Goal: Obtain resource: Download file/media

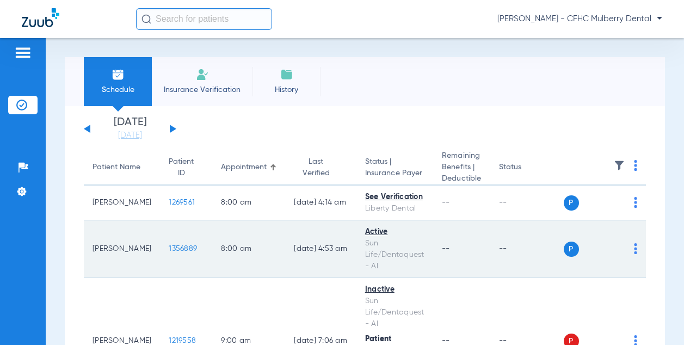
click at [169, 250] on span "1356889" at bounding box center [183, 249] width 28 height 8
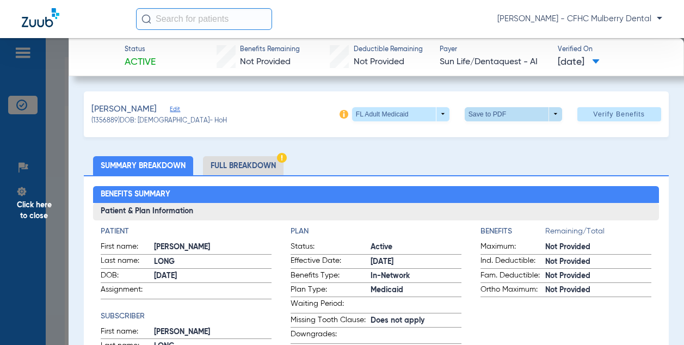
click at [525, 118] on span at bounding box center [513, 114] width 97 height 14
click at [493, 136] on span "Save to PDF" at bounding box center [509, 136] width 43 height 8
click at [489, 109] on span at bounding box center [513, 114] width 97 height 14
click at [491, 132] on span "Save to PDF" at bounding box center [509, 136] width 43 height 8
drag, startPoint x: 36, startPoint y: 206, endPoint x: 39, endPoint y: 211, distance: 5.9
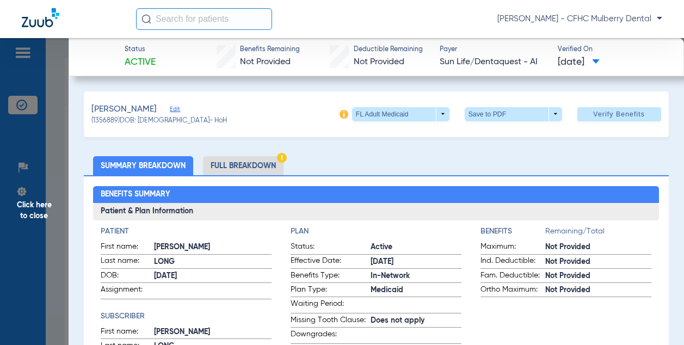
click at [39, 211] on span "Click here to close" at bounding box center [34, 210] width 69 height 345
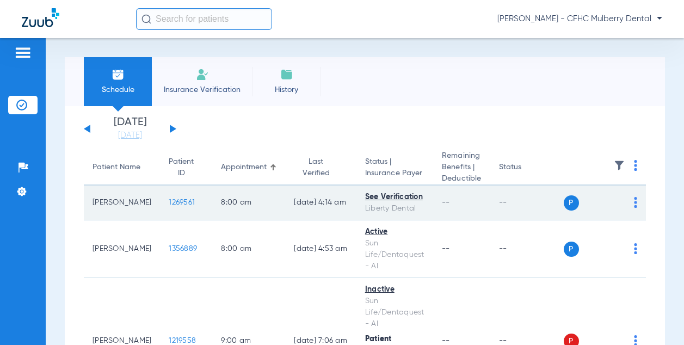
click at [173, 206] on span "1269561" at bounding box center [182, 203] width 26 height 8
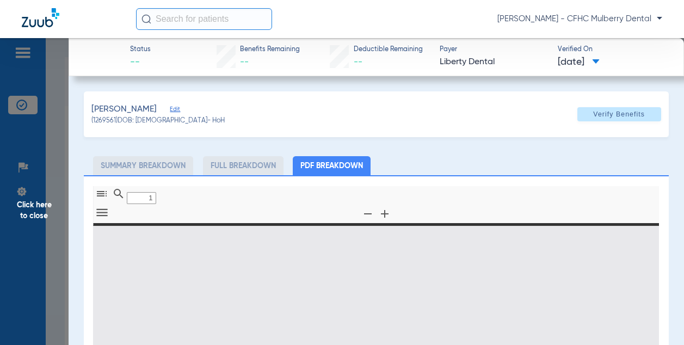
type input "0"
select select "page-width"
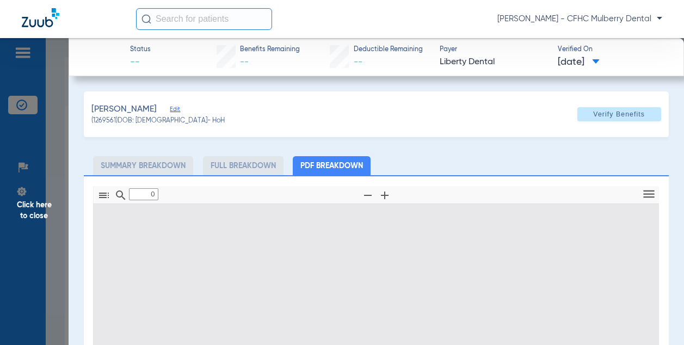
type input "1"
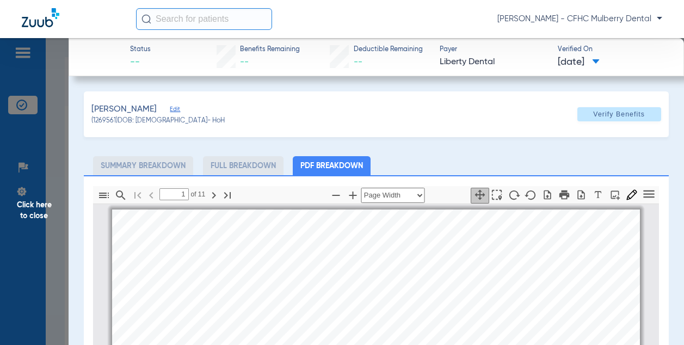
scroll to position [5, 0]
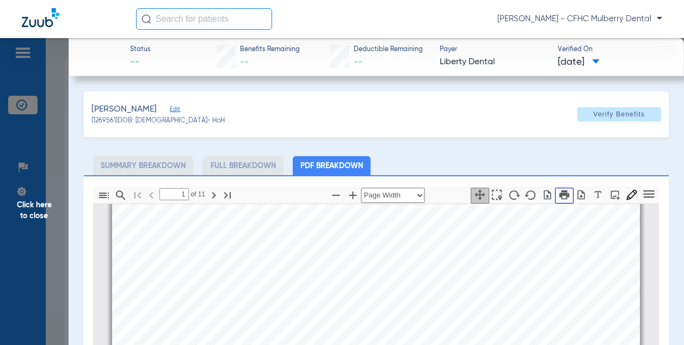
click at [559, 192] on icon "button" at bounding box center [565, 195] width 12 height 12
click at [576, 198] on icon "button" at bounding box center [581, 194] width 11 height 11
click at [45, 216] on span "Click here to close" at bounding box center [34, 210] width 69 height 345
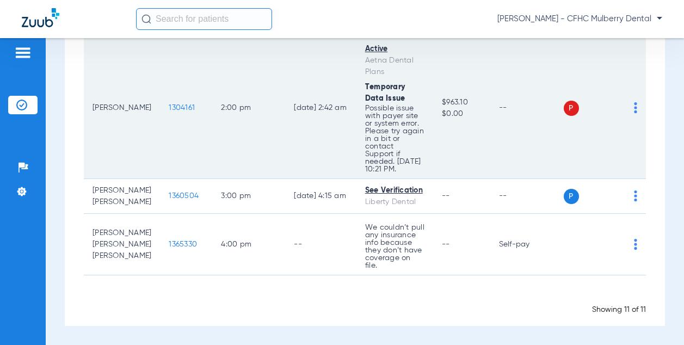
scroll to position [659, 0]
